Goal: Find specific page/section: Find specific page/section

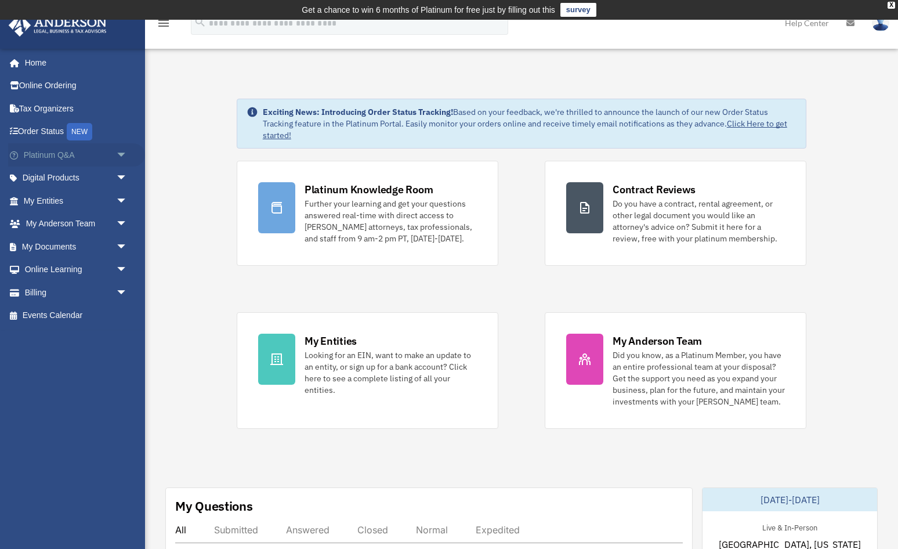
click at [105, 152] on link "Platinum Q&A arrow_drop_down" at bounding box center [76, 154] width 137 height 23
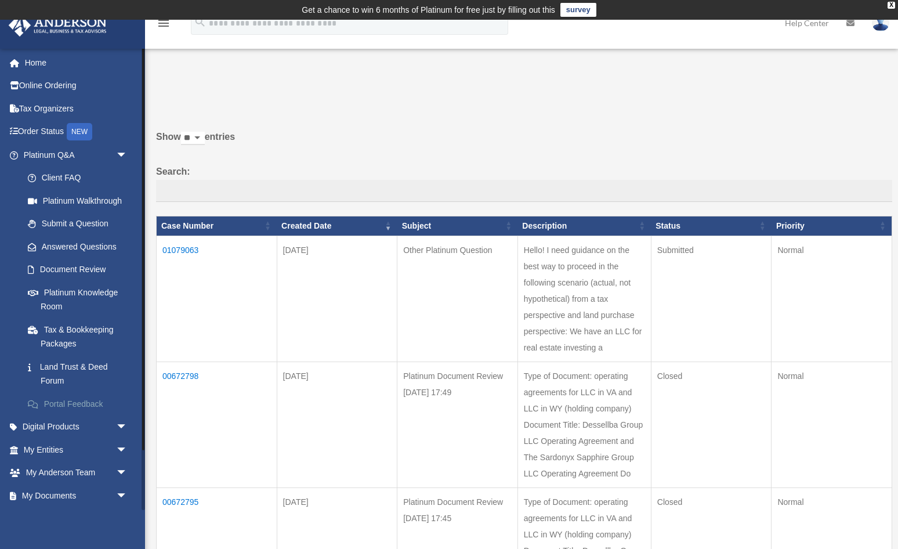
click at [99, 404] on link "Portal Feedback" at bounding box center [80, 403] width 129 height 23
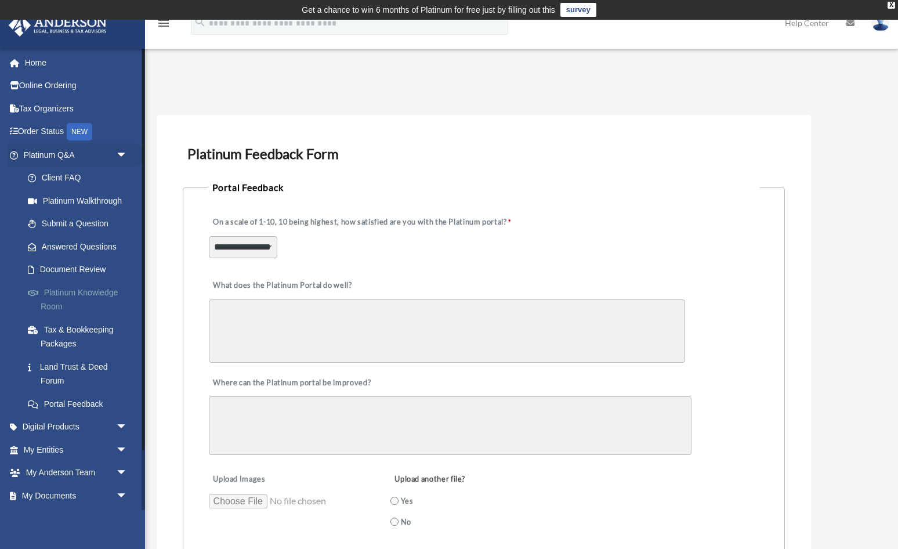
click at [76, 299] on link "Platinum Knowledge Room" at bounding box center [80, 299] width 129 height 37
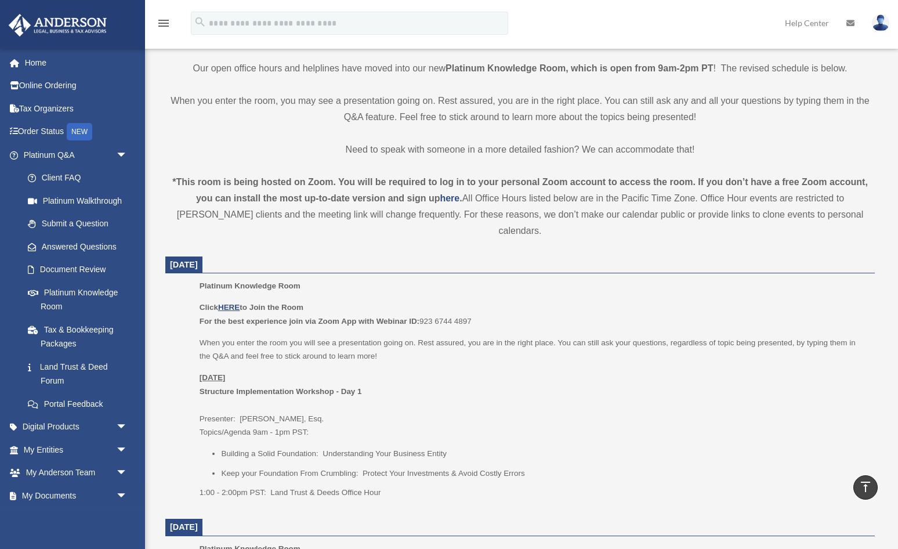
scroll to position [288, 0]
click at [229, 301] on u "HERE" at bounding box center [228, 305] width 21 height 9
